Goal: Task Accomplishment & Management: Use online tool/utility

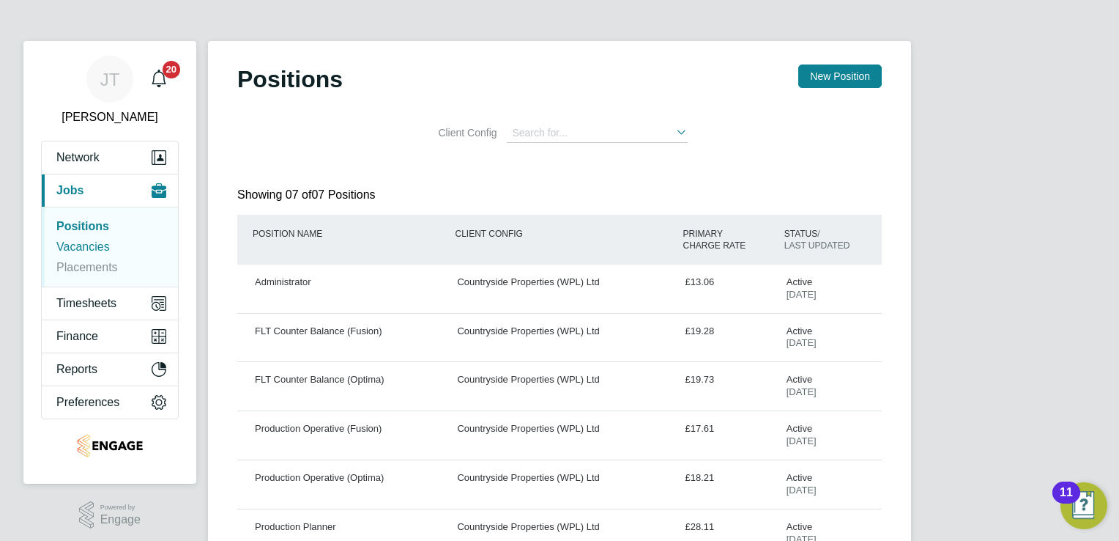
click at [77, 245] on link "Vacancies" at bounding box center [82, 246] width 53 height 12
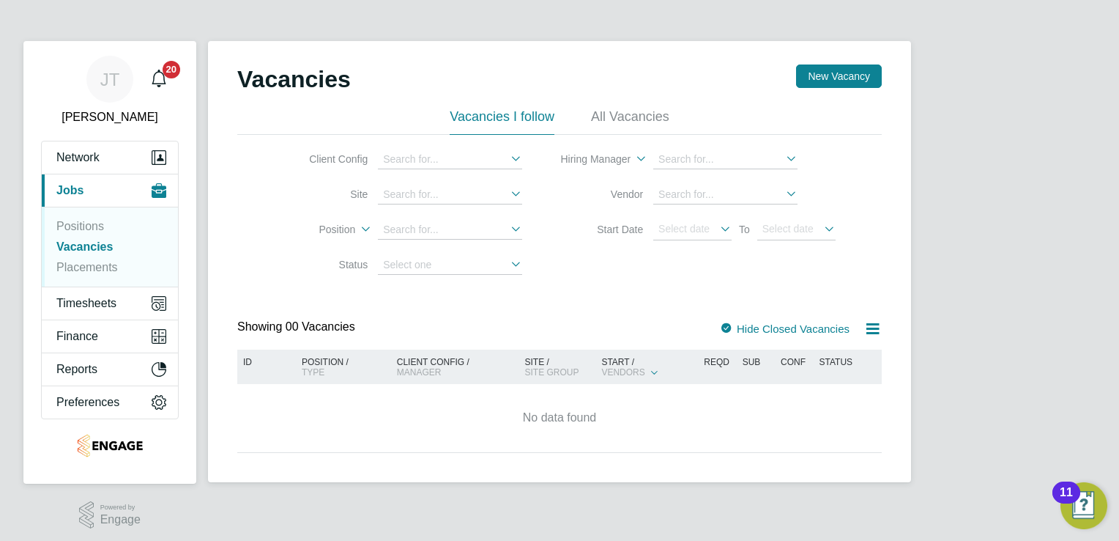
click at [76, 256] on li "Vacancies" at bounding box center [111, 250] width 110 height 21
drag, startPoint x: 76, startPoint y: 256, endPoint x: 75, endPoint y: 223, distance: 33.7
click at [75, 223] on link "Positions" at bounding box center [80, 226] width 48 height 12
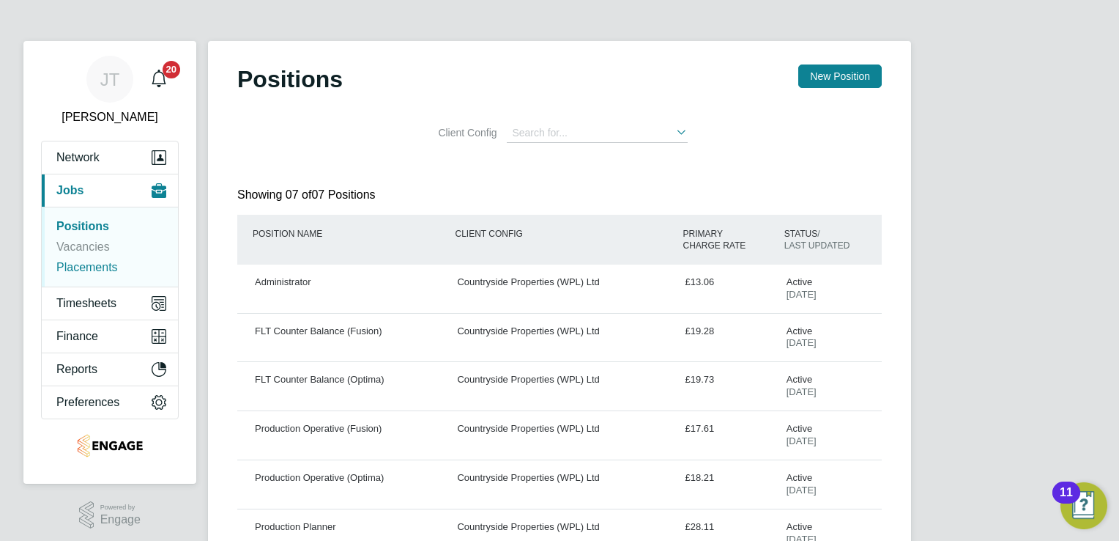
click at [103, 266] on link "Placements" at bounding box center [87, 267] width 62 height 12
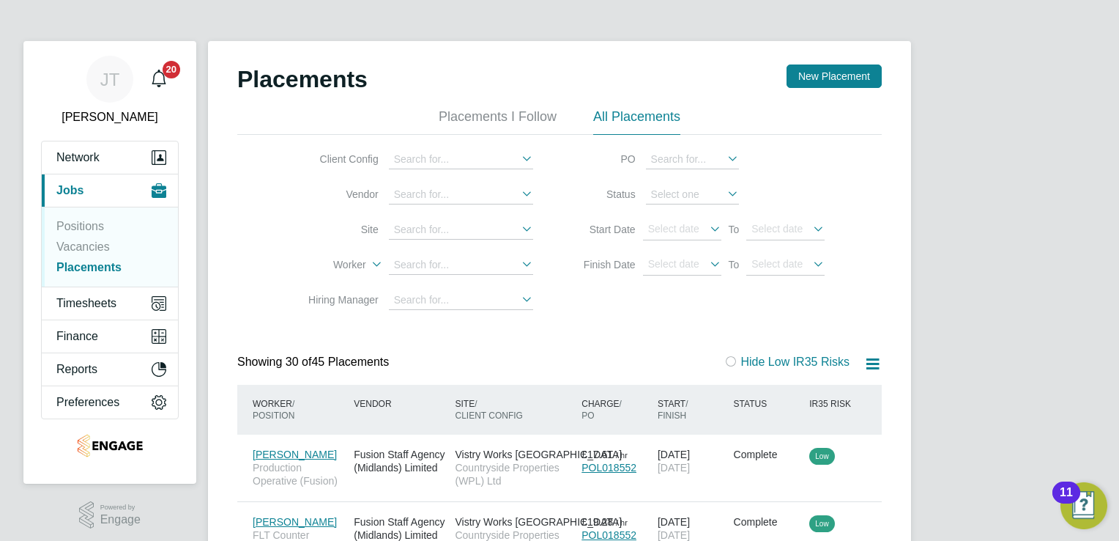
click at [82, 242] on link "Vacancies" at bounding box center [82, 246] width 53 height 12
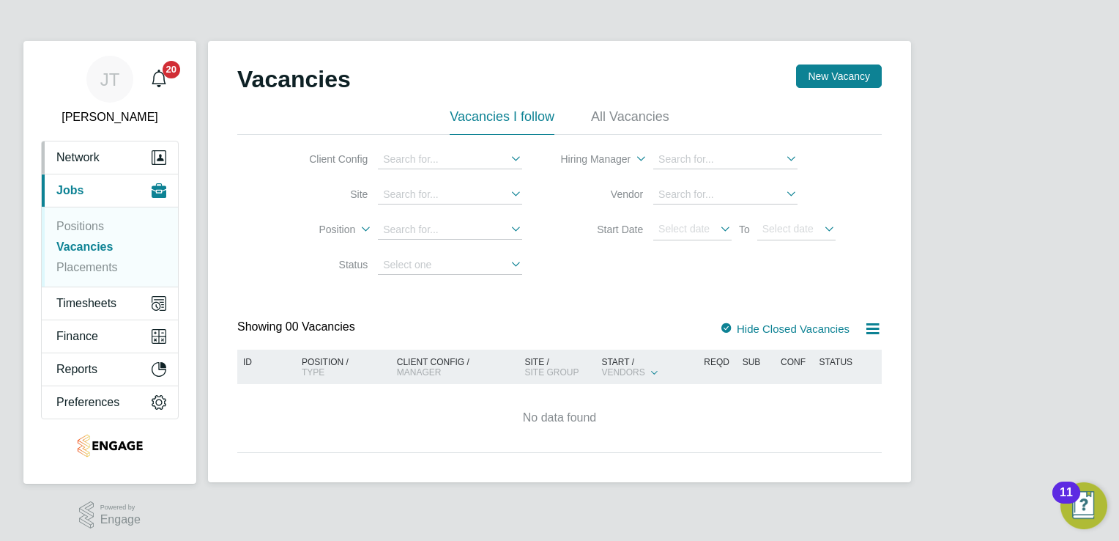
click at [76, 168] on button "Network" at bounding box center [110, 157] width 136 height 32
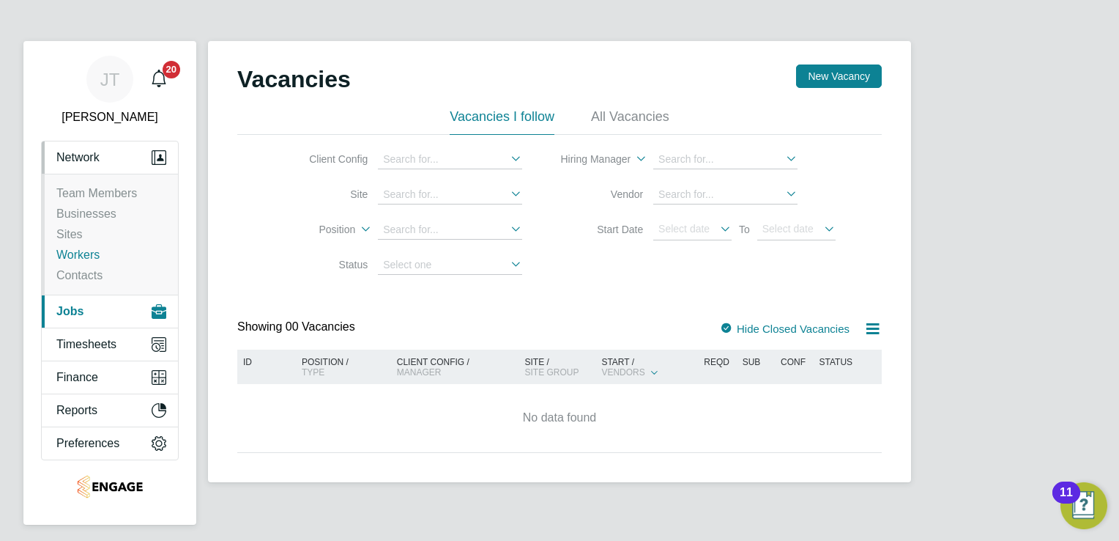
click at [66, 253] on link "Workers" at bounding box center [77, 254] width 43 height 12
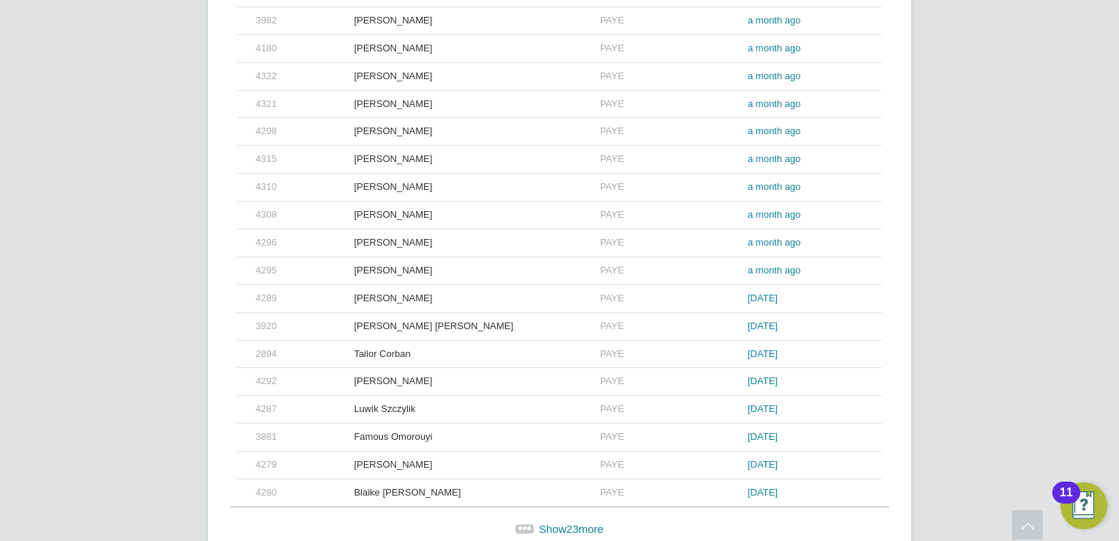
scroll to position [674, 0]
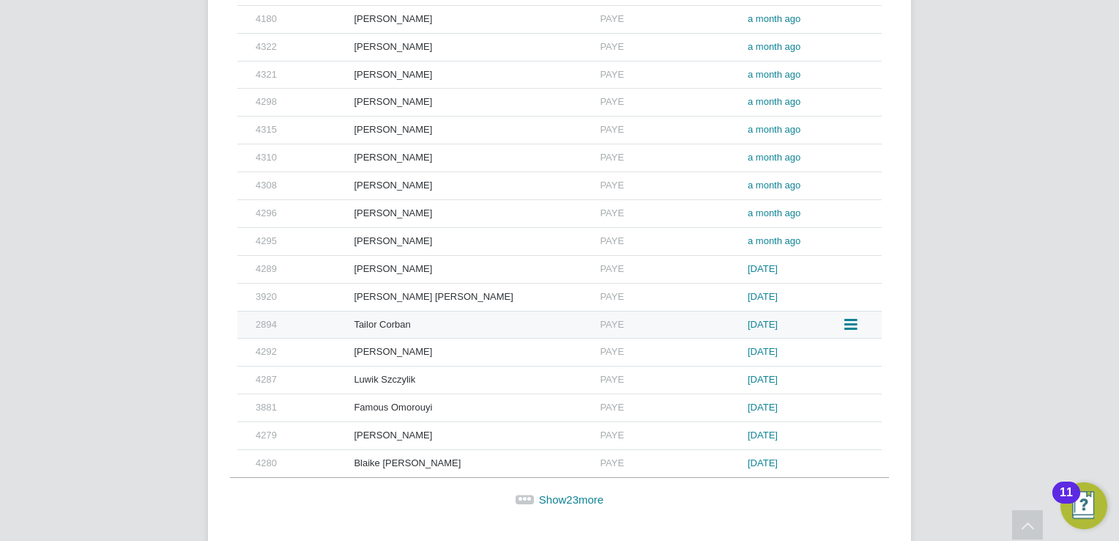
click at [458, 313] on div "Tailor Corban" at bounding box center [473, 324] width 246 height 27
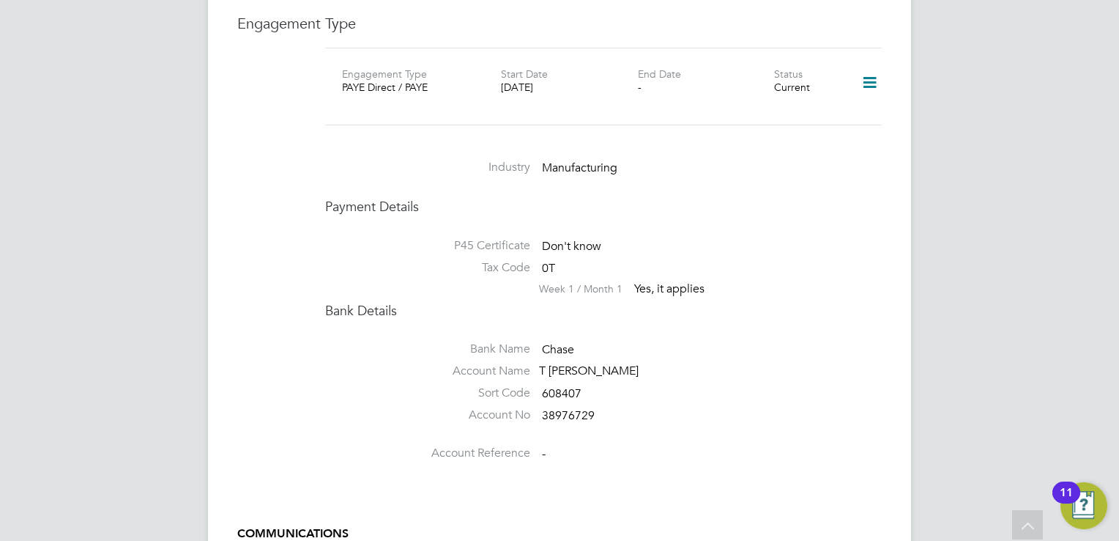
scroll to position [996, 0]
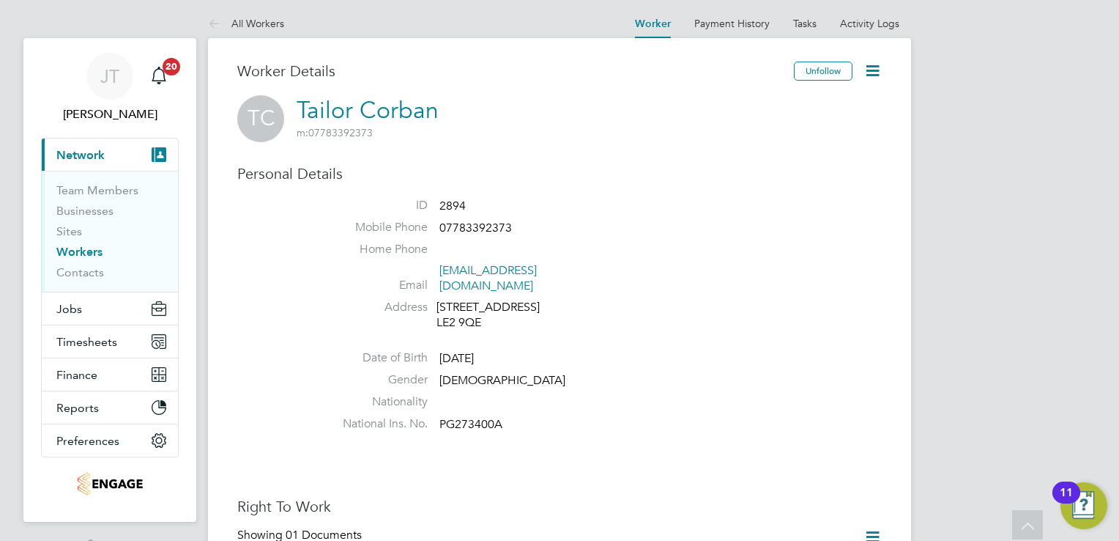
scroll to position [0, 0]
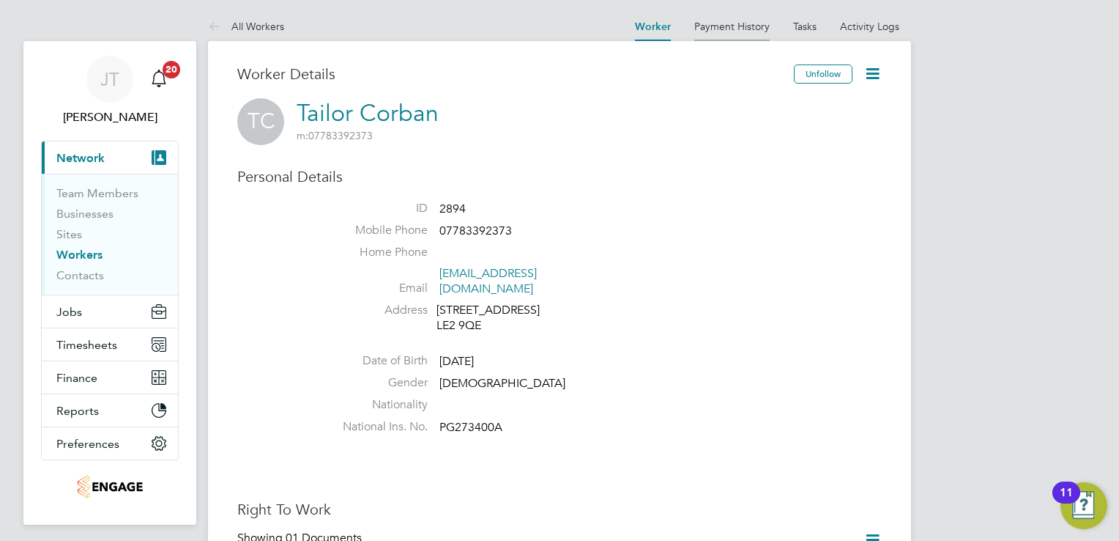
click at [752, 23] on link "Payment History" at bounding box center [731, 26] width 75 height 13
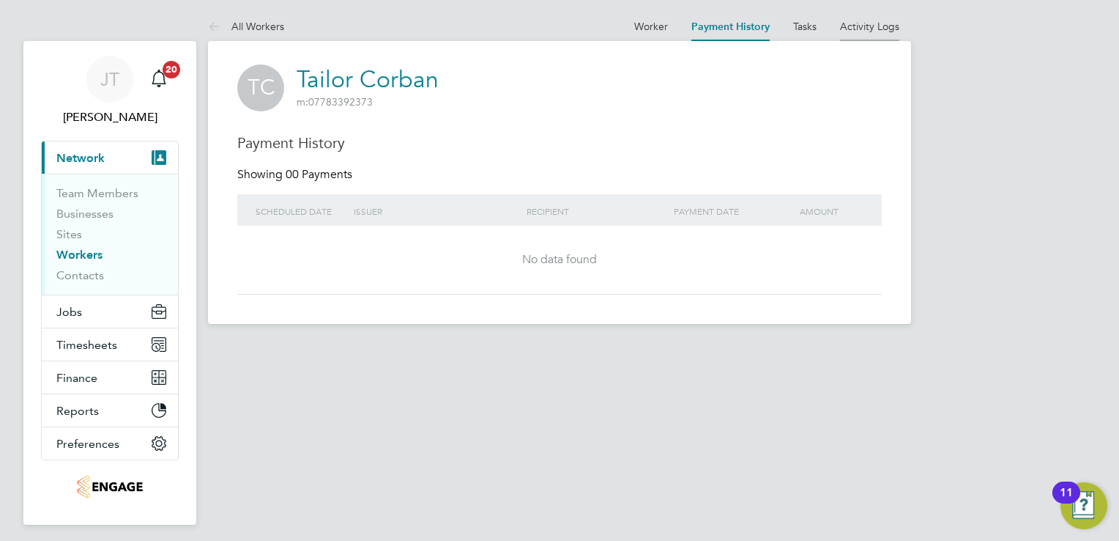
click at [858, 28] on link "Activity Logs" at bounding box center [869, 26] width 59 height 13
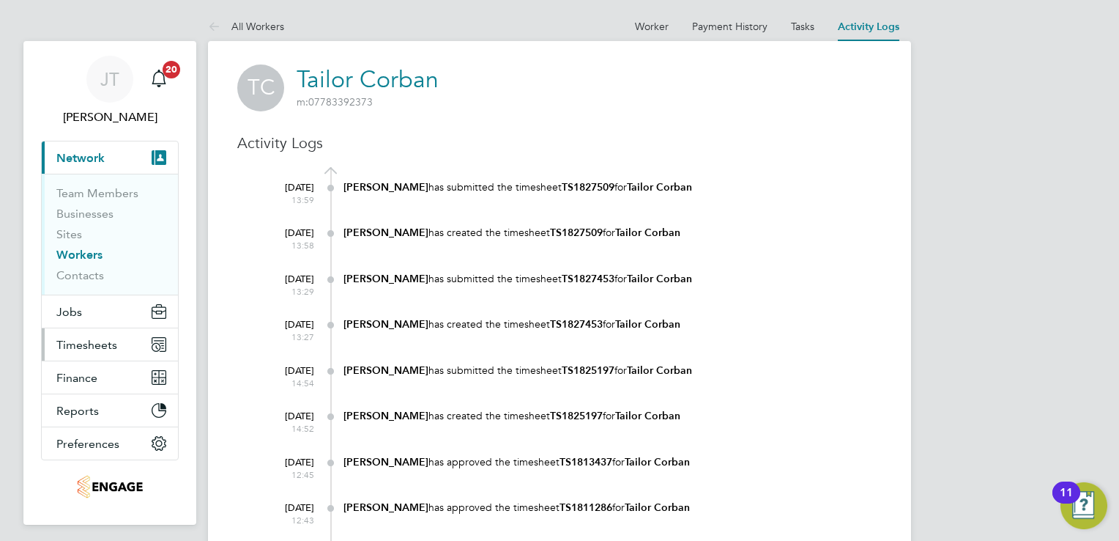
click at [100, 332] on button "Timesheets" at bounding box center [110, 344] width 136 height 32
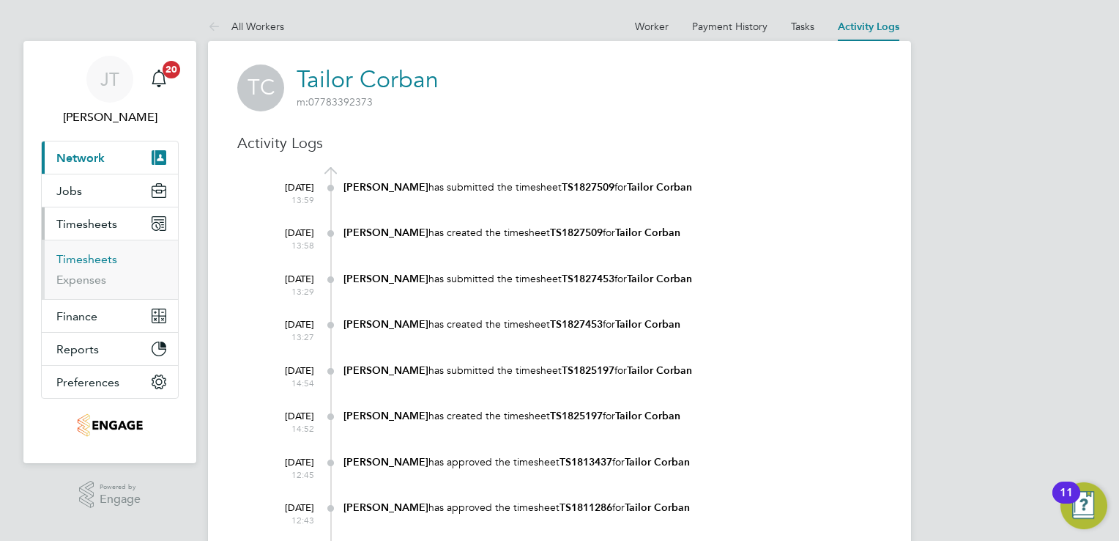
click at [92, 256] on link "Timesheets" at bounding box center [86, 259] width 61 height 14
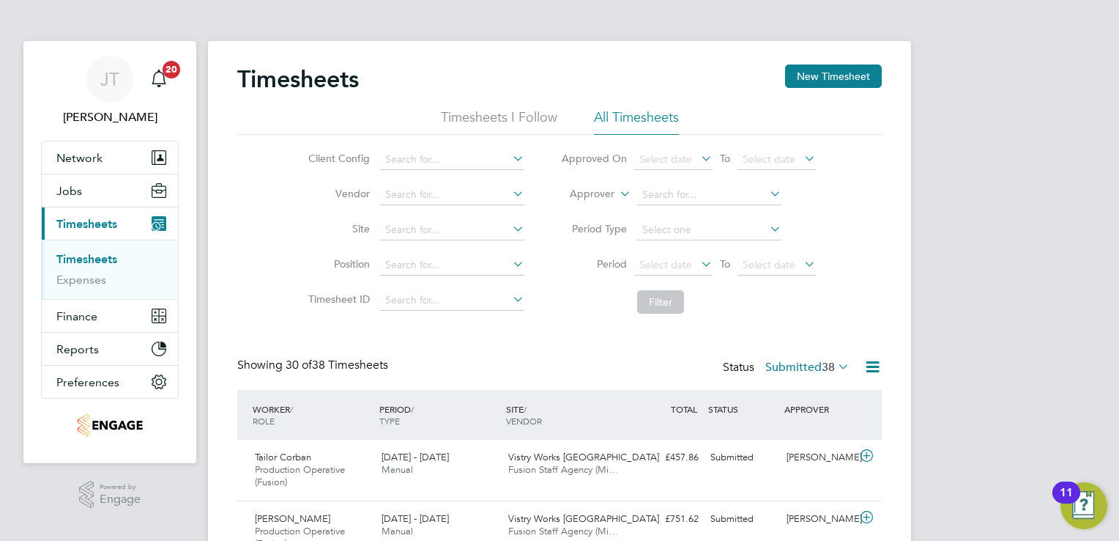
click at [789, 366] on label "Submitted 38" at bounding box center [807, 367] width 84 height 15
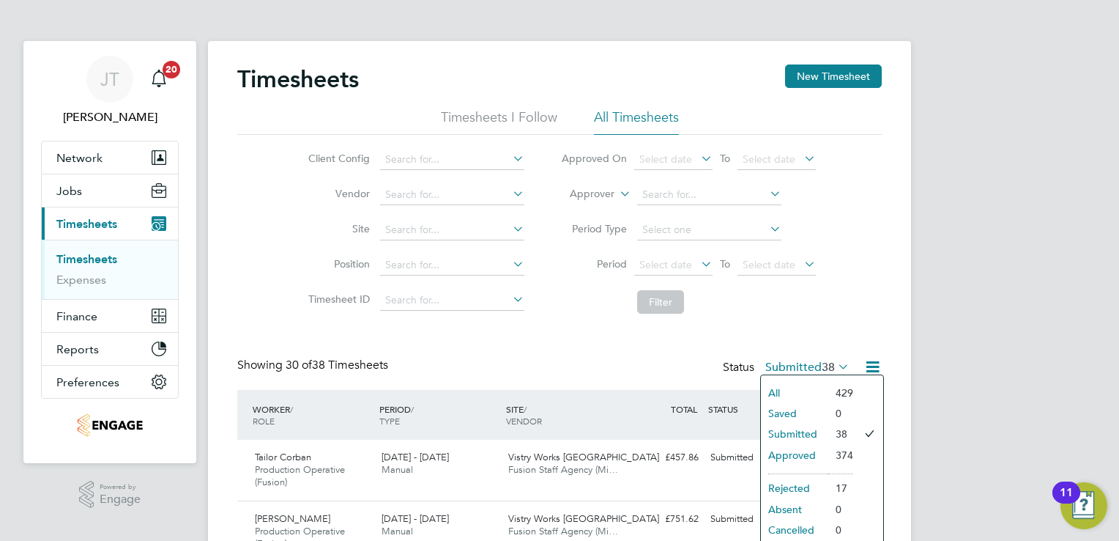
click at [788, 438] on li "Submitted" at bounding box center [794, 433] width 67 height 21
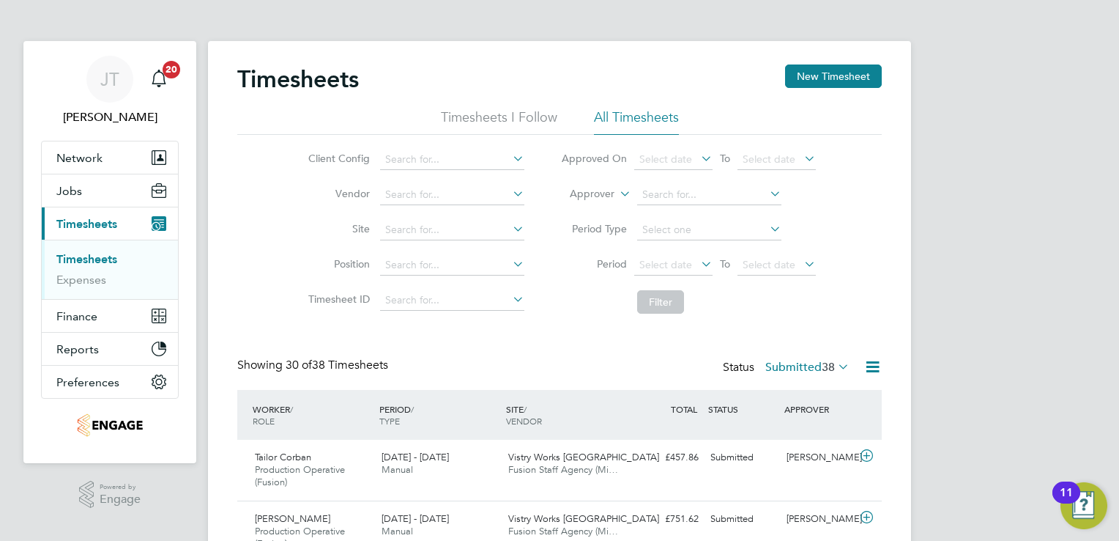
click at [867, 365] on icon at bounding box center [873, 366] width 18 height 18
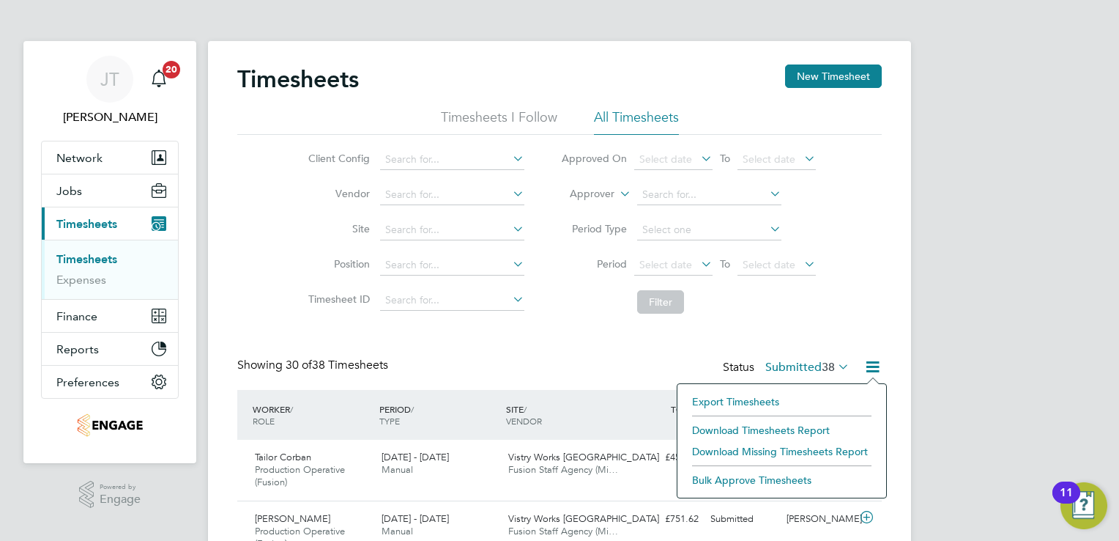
click at [798, 429] on li "Download Timesheets Report" at bounding box center [782, 430] width 194 height 21
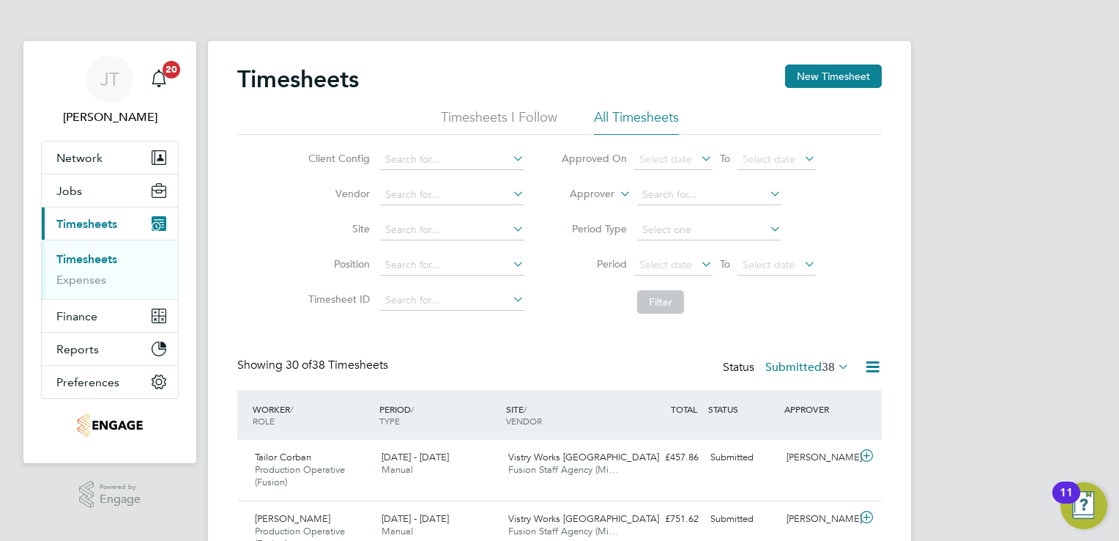
click at [827, 371] on span "38" at bounding box center [828, 367] width 13 height 15
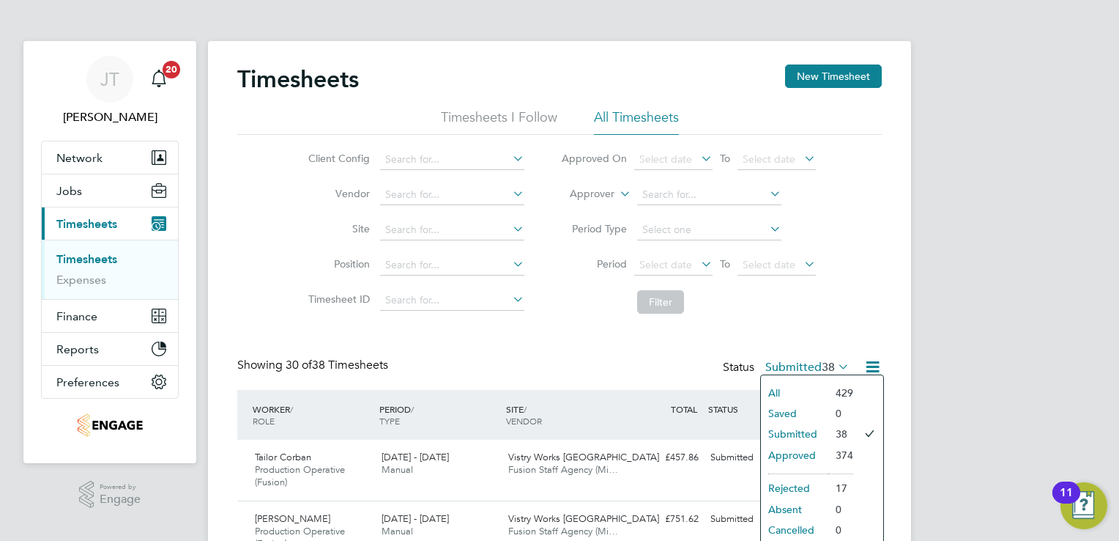
click at [809, 459] on li "Approved" at bounding box center [794, 455] width 67 height 21
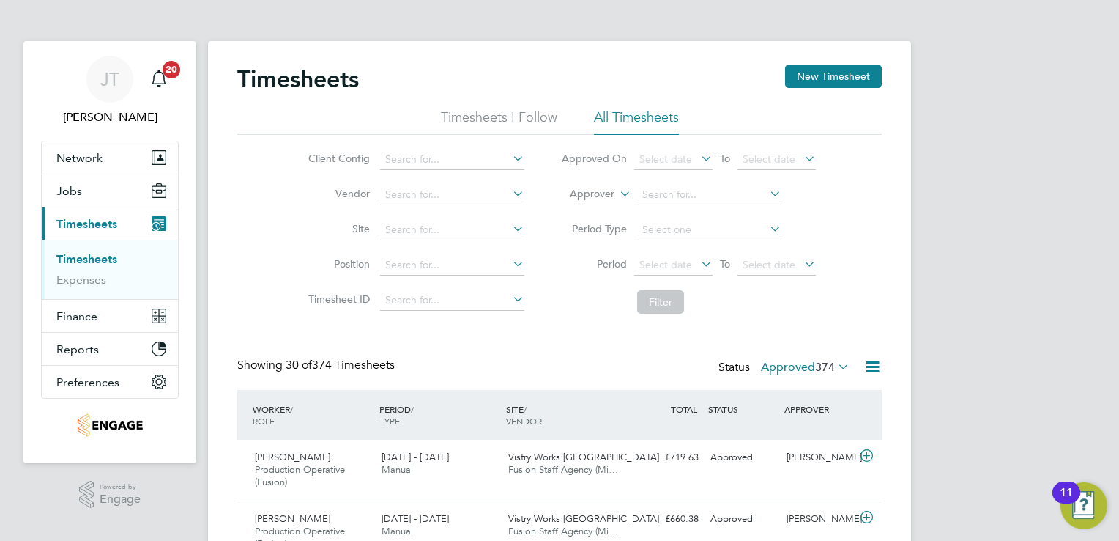
click at [662, 264] on span "Select date" at bounding box center [665, 264] width 53 height 13
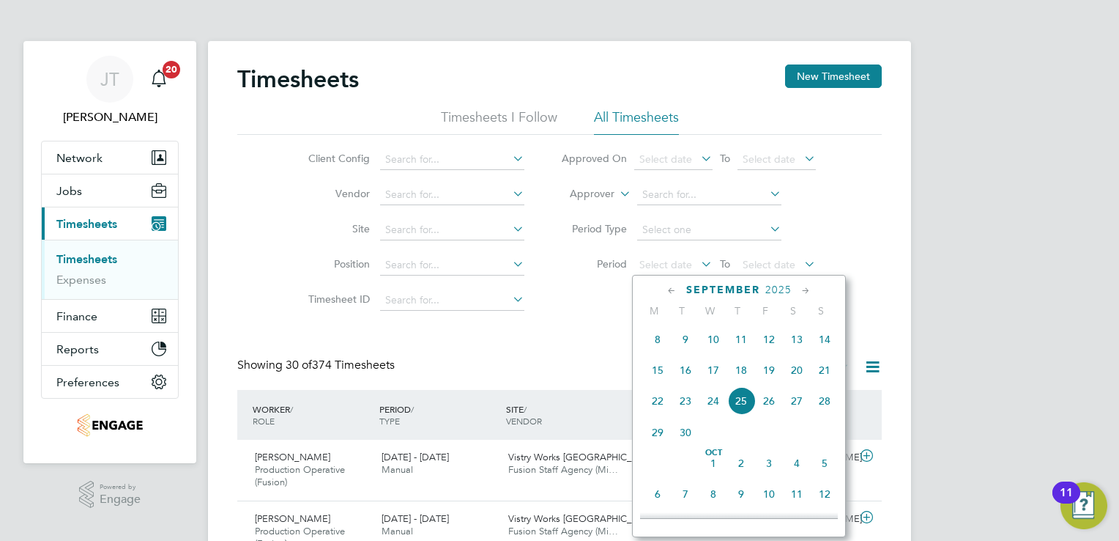
click at [665, 285] on icon at bounding box center [672, 291] width 14 height 16
click at [659, 467] on span "25" at bounding box center [658, 465] width 28 height 28
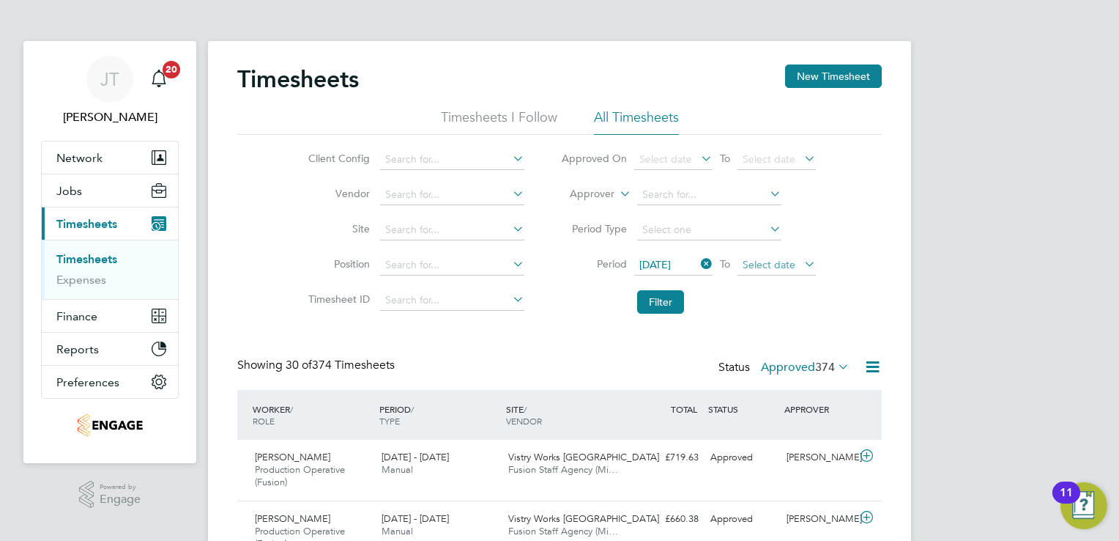
click at [751, 267] on span "Select date" at bounding box center [769, 264] width 53 height 13
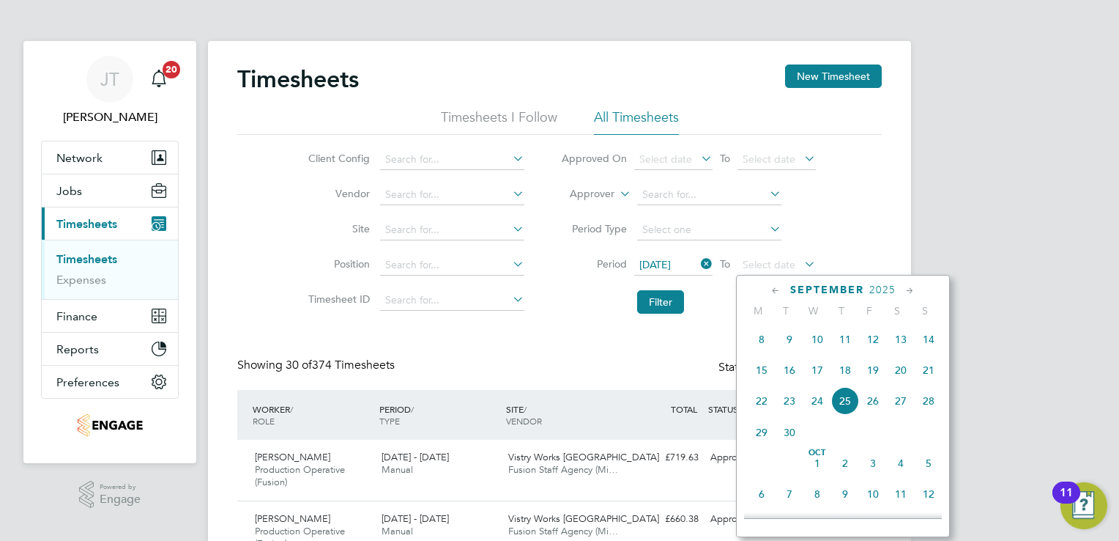
click at [844, 401] on span "25" at bounding box center [845, 401] width 28 height 28
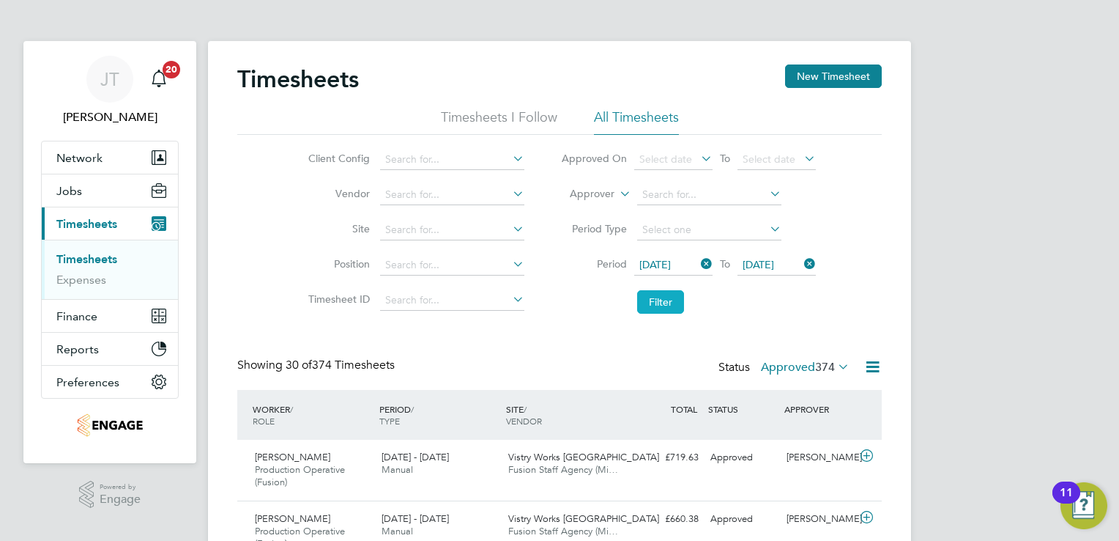
click at [656, 303] on button "Filter" at bounding box center [660, 301] width 47 height 23
click at [835, 370] on icon at bounding box center [835, 366] width 0 height 21
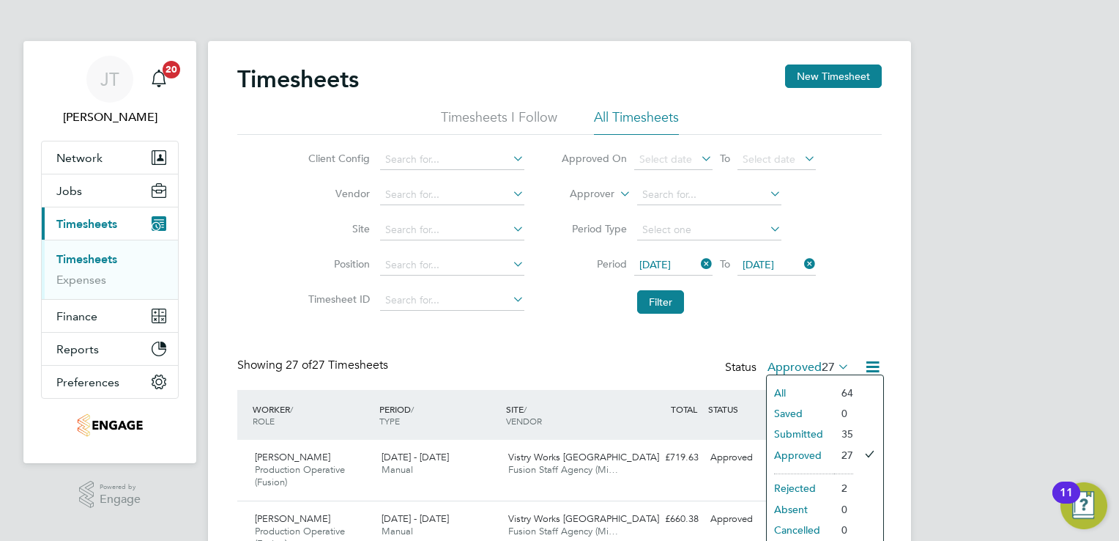
click at [850, 299] on div "Client Config Vendor Site Position Timesheet ID Approved On Select date To Sele…" at bounding box center [559, 228] width 645 height 186
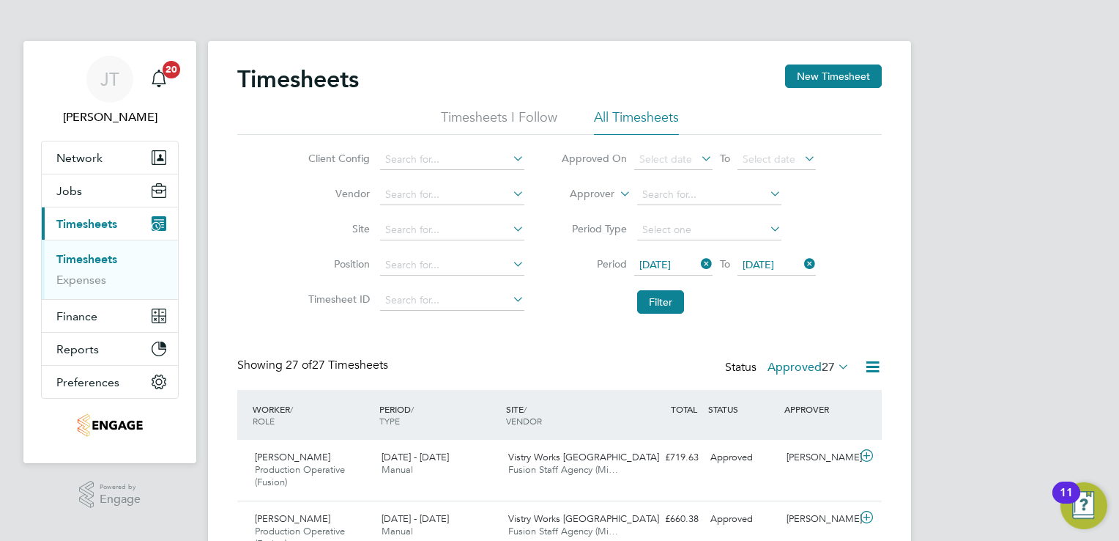
click at [868, 368] on icon at bounding box center [873, 366] width 18 height 18
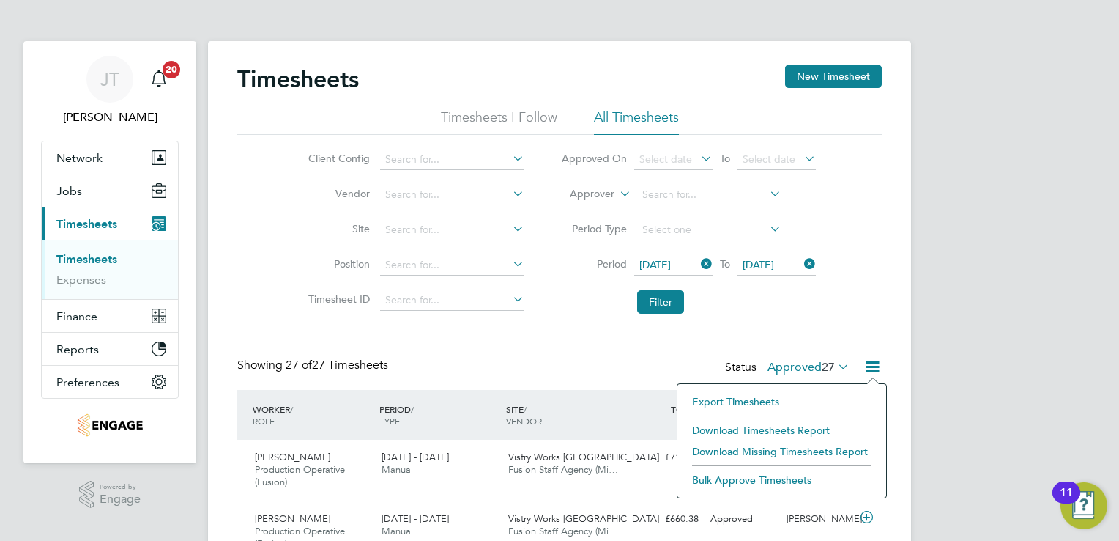
click at [814, 430] on li "Download Timesheets Report" at bounding box center [782, 430] width 194 height 21
